Goal: Find specific page/section: Find specific page/section

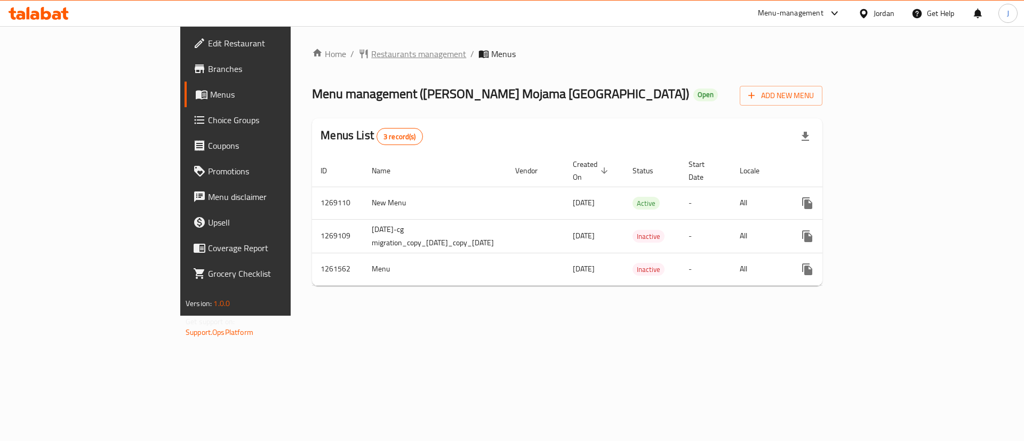
click at [371, 52] on span "Restaurants management" at bounding box center [418, 53] width 95 height 13
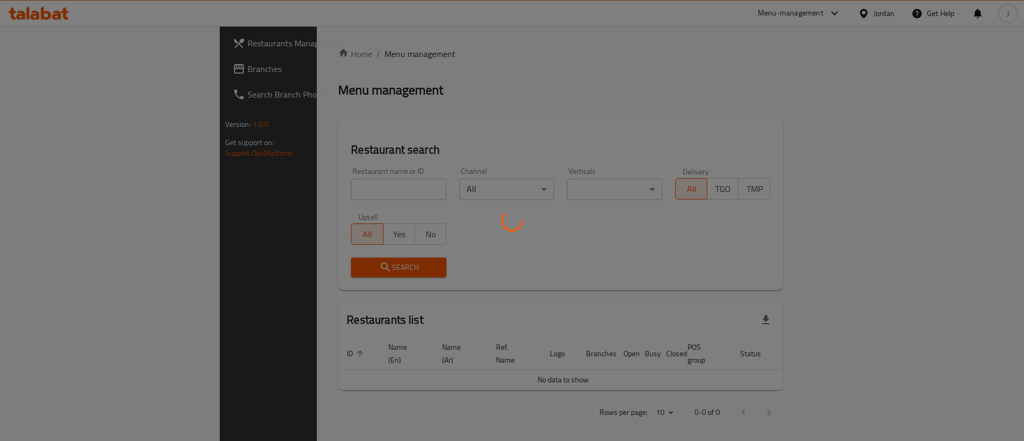
click at [283, 188] on div at bounding box center [512, 220] width 1024 height 441
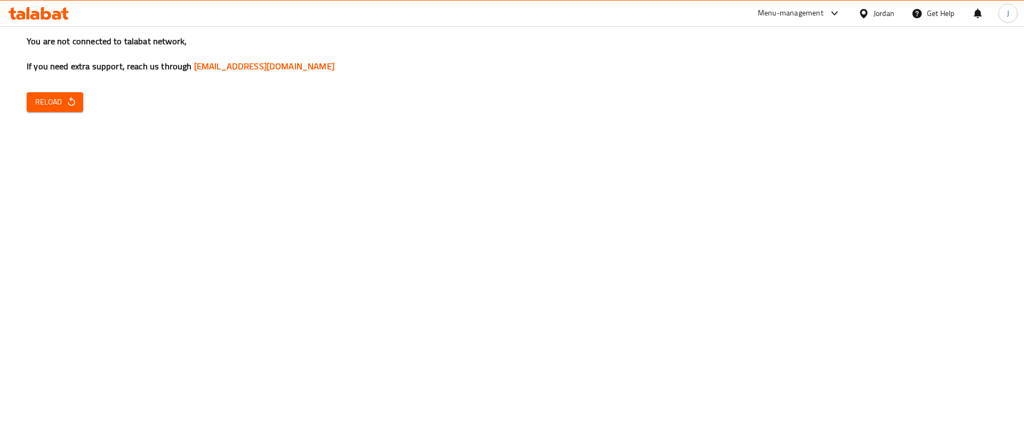
click at [283, 188] on div "You are not connected to talabat network, If you need extra support, reach us t…" at bounding box center [512, 220] width 1024 height 441
click at [64, 102] on span "Reload" at bounding box center [54, 101] width 39 height 13
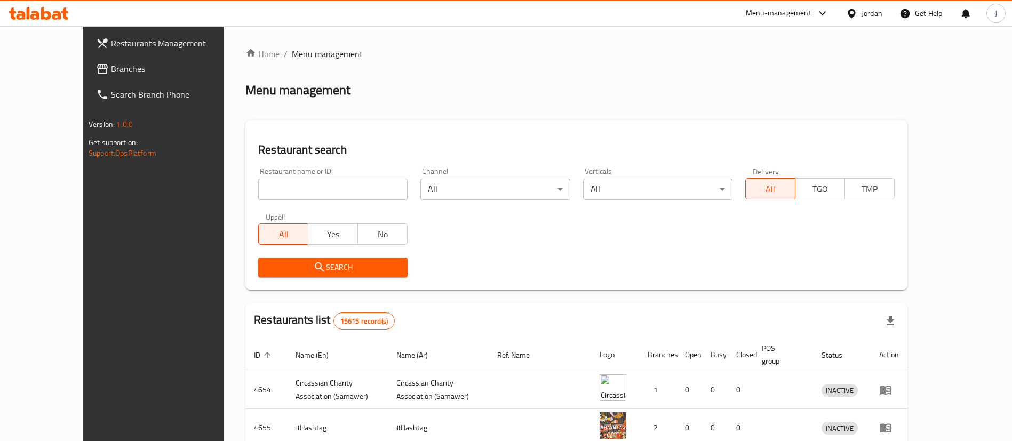
click at [289, 189] on input "search" at bounding box center [332, 189] width 149 height 21
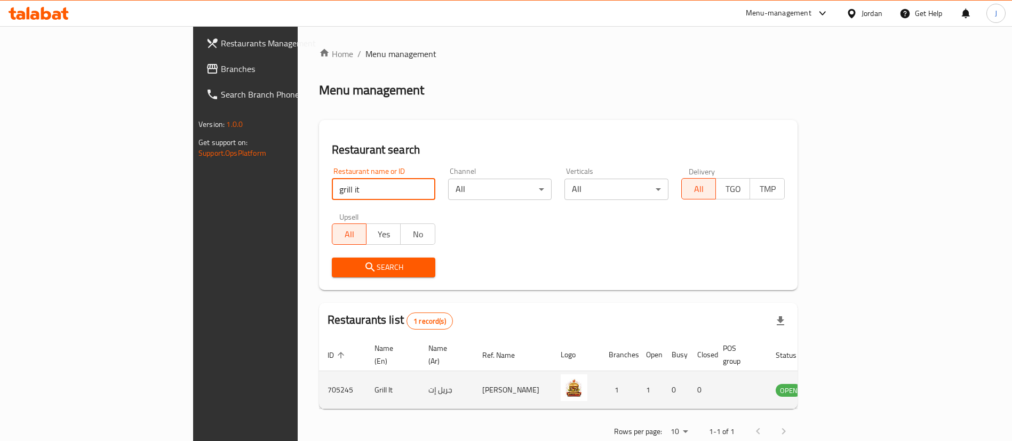
click at [319, 375] on td "705245" at bounding box center [342, 390] width 47 height 38
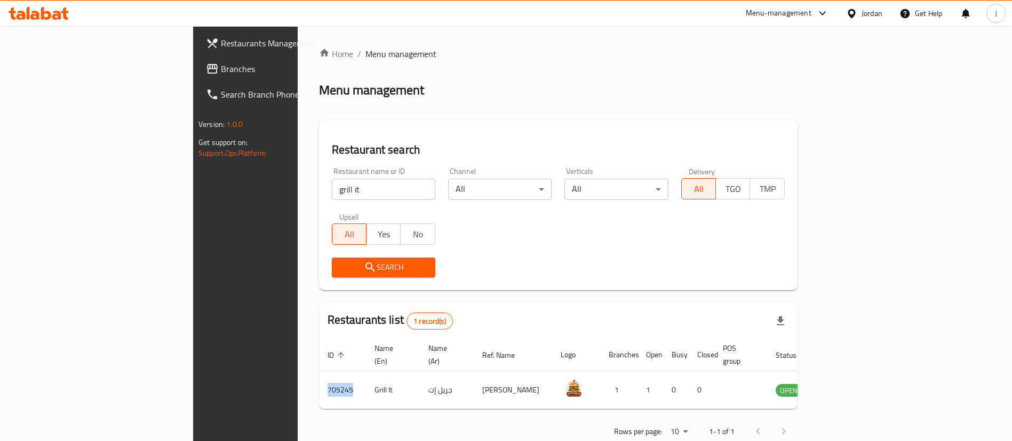
copy td "705245"
drag, startPoint x: 325, startPoint y: 194, endPoint x: 162, endPoint y: 228, distance: 167.1
click at [193, 228] on div "Restaurants Management Branches Search Branch Phone Version: 1.0.0 Get support …" at bounding box center [506, 246] width 626 height 441
type input "زاخو"
click button "Search" at bounding box center [383, 268] width 103 height 20
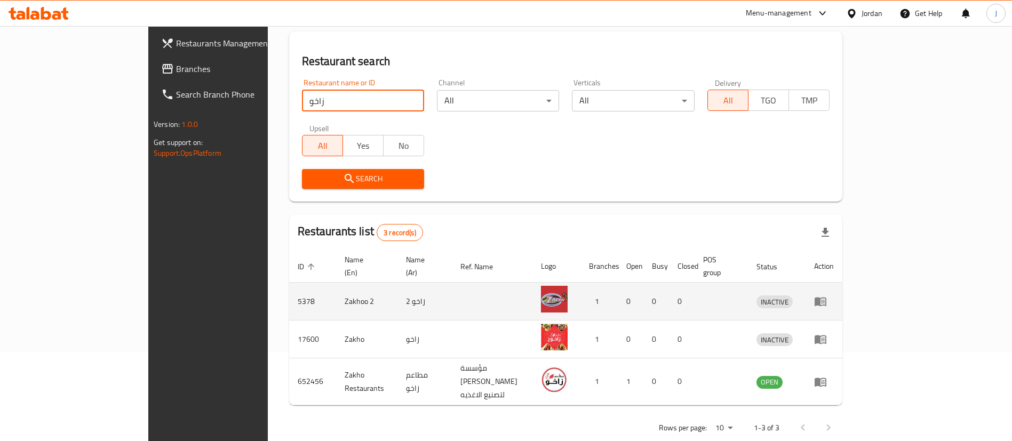
scroll to position [90, 0]
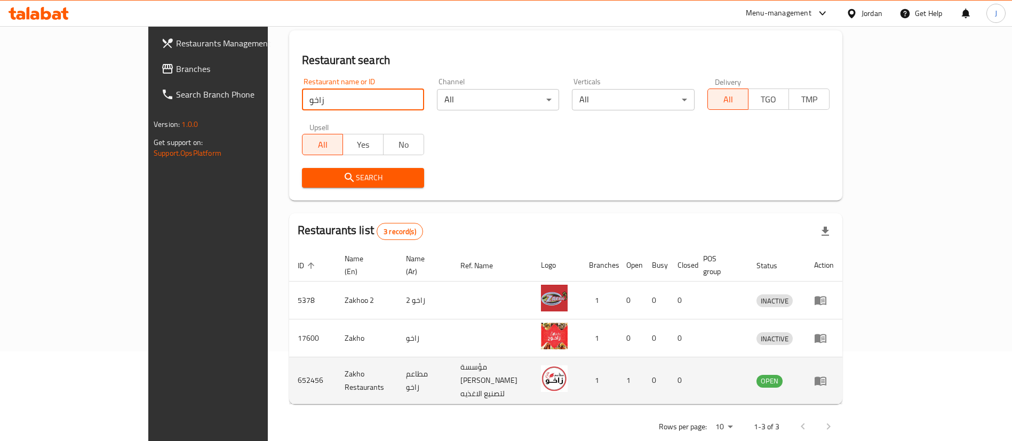
click at [289, 361] on td "652456" at bounding box center [312, 380] width 47 height 47
copy td "652456"
